Goal: Find contact information: Find contact information

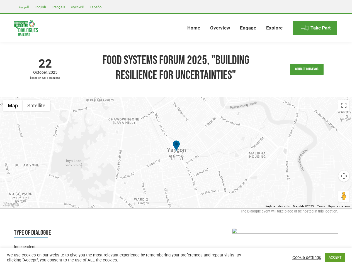
click at [176, 134] on div at bounding box center [176, 152] width 352 height 111
click at [307, 69] on link "Contact Convenor" at bounding box center [306, 69] width 33 height 11
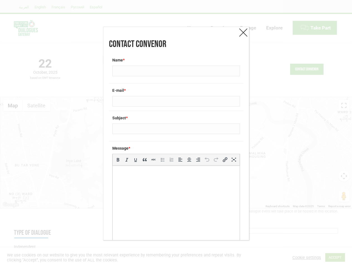
click at [176, 153] on div "Message * b i link b-quote del ins img ul ol li code more close tags" at bounding box center [176, 199] width 134 height 117
click at [176, 147] on label "Message *" at bounding box center [176, 149] width 128 height 6
click at [13, 106] on div "Contact Convenor Name * E-mail * Subject * Message * b i link b-quote del ins i…" at bounding box center [176, 133] width 352 height 267
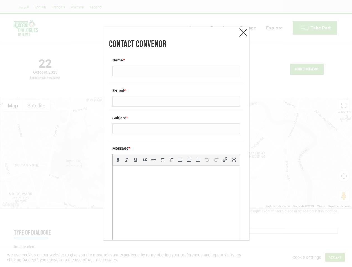
click at [13, 106] on div "Contact Convenor Name * E-mail * Subject * Message * b i link b-quote del ins i…" at bounding box center [176, 133] width 352 height 267
click at [36, 106] on div "Contact Convenor Name * E-mail * Subject * Message * b i link b-quote del ins i…" at bounding box center [176, 133] width 352 height 267
